Goal: Entertainment & Leisure: Consume media (video, audio)

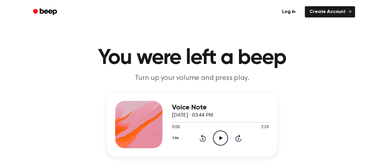
click at [215, 135] on icon "Play Audio" at bounding box center [220, 137] width 15 height 15
click at [222, 143] on icon "Pause Audio" at bounding box center [220, 137] width 15 height 15
click at [223, 138] on icon "Play Audio" at bounding box center [220, 137] width 15 height 15
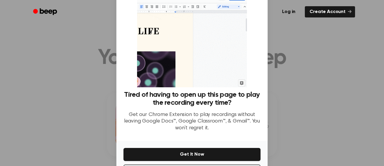
scroll to position [49, 0]
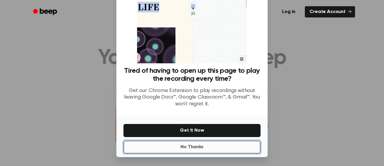
click at [214, 150] on button "No Thanks" at bounding box center [191, 146] width 137 height 13
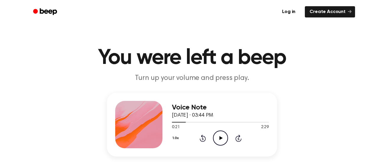
click at [221, 140] on icon "Play Audio" at bounding box center [220, 137] width 15 height 15
click at [220, 136] on icon "Pause Audio" at bounding box center [220, 137] width 15 height 15
click at [199, 139] on icon "Rewind 5 seconds" at bounding box center [202, 138] width 6 height 8
click at [202, 139] on icon at bounding box center [202, 138] width 1 height 2
click at [221, 142] on icon "Play Audio" at bounding box center [220, 137] width 15 height 15
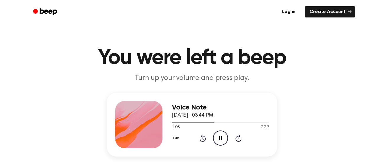
click at [202, 139] on icon "Rewind 5 seconds" at bounding box center [202, 138] width 6 height 8
click at [203, 142] on div "1.0x Rewind 5 seconds Pause Audio Skip 5 seconds" at bounding box center [220, 137] width 97 height 15
click at [203, 137] on icon "Rewind 5 seconds" at bounding box center [202, 138] width 6 height 8
click at [222, 142] on icon "Pause Audio" at bounding box center [220, 137] width 15 height 15
click at [223, 141] on icon "Play Audio" at bounding box center [220, 137] width 15 height 15
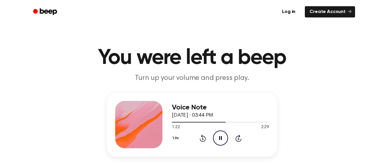
click at [219, 140] on icon "Pause Audio" at bounding box center [220, 137] width 15 height 15
click at [219, 141] on icon "Play Audio" at bounding box center [220, 137] width 15 height 15
click at [221, 140] on icon "Pause Audio" at bounding box center [220, 137] width 15 height 15
click at [221, 140] on icon "Play Audio" at bounding box center [220, 137] width 15 height 15
click at [220, 139] on icon "Pause Audio" at bounding box center [220, 137] width 15 height 15
